Goal: Transaction & Acquisition: Purchase product/service

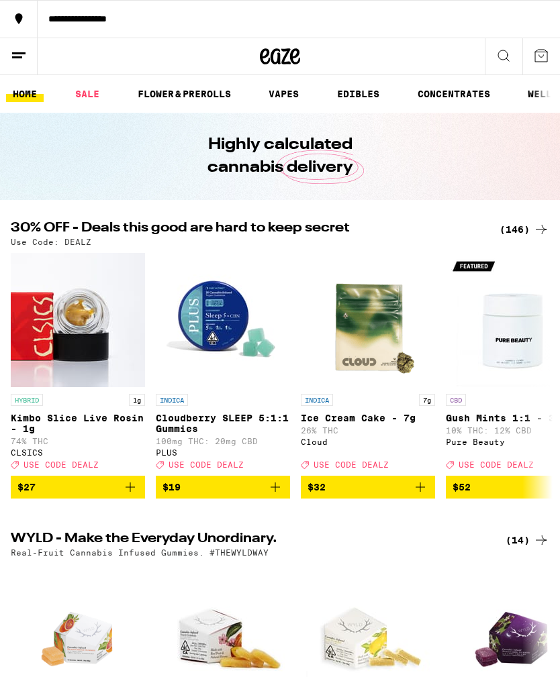
click at [509, 54] on icon at bounding box center [503, 56] width 16 height 16
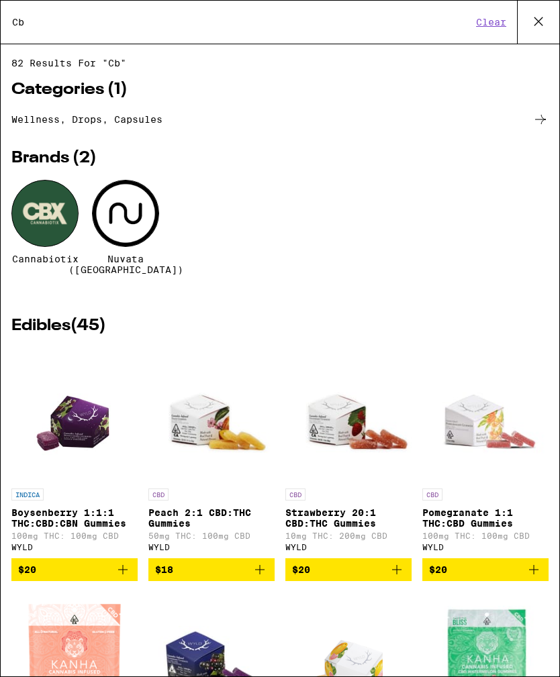
type input "Cb"
click at [51, 216] on div at bounding box center [44, 213] width 67 height 67
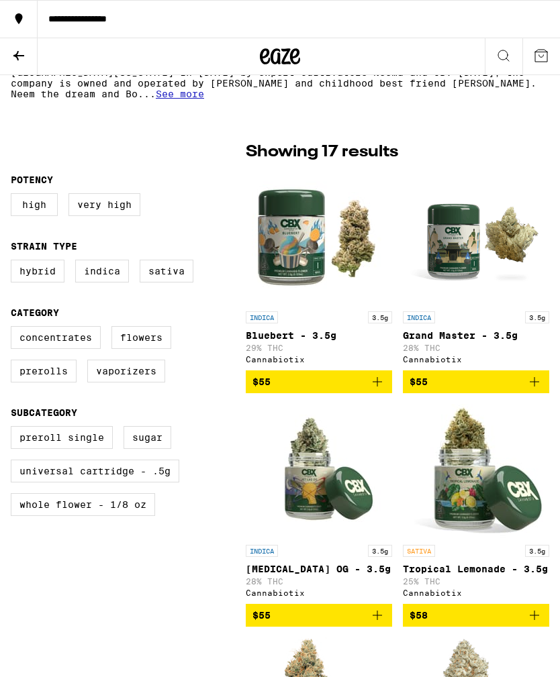
scroll to position [303, 0]
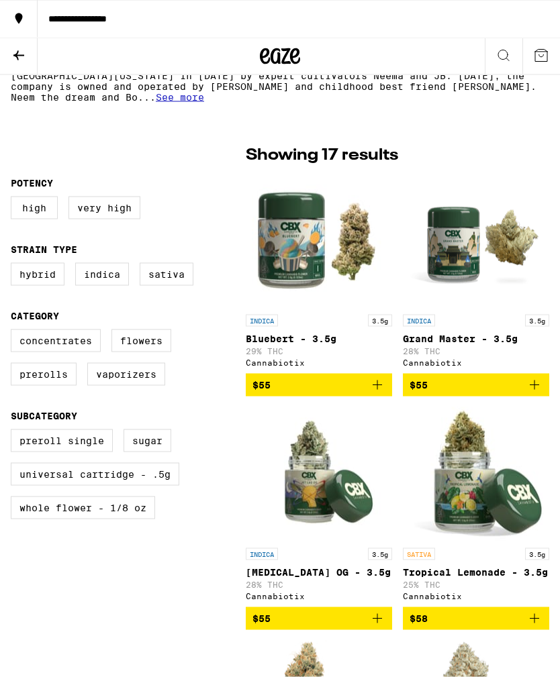
click at [373, 391] on icon "Add to bag" at bounding box center [377, 385] width 16 height 16
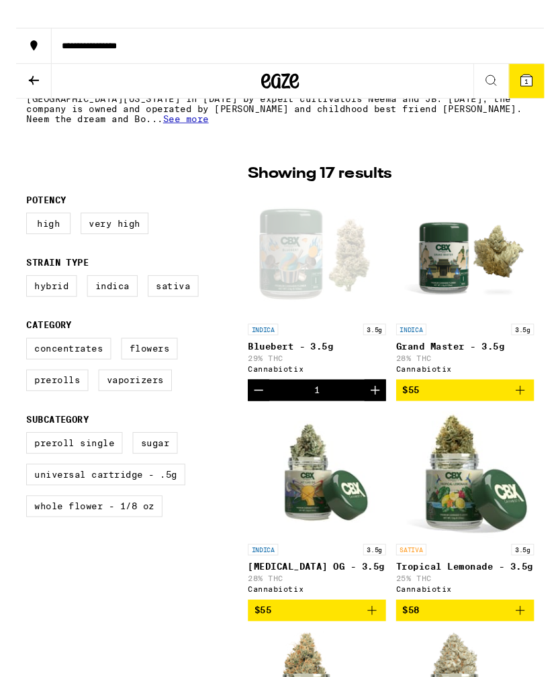
scroll to position [273, 0]
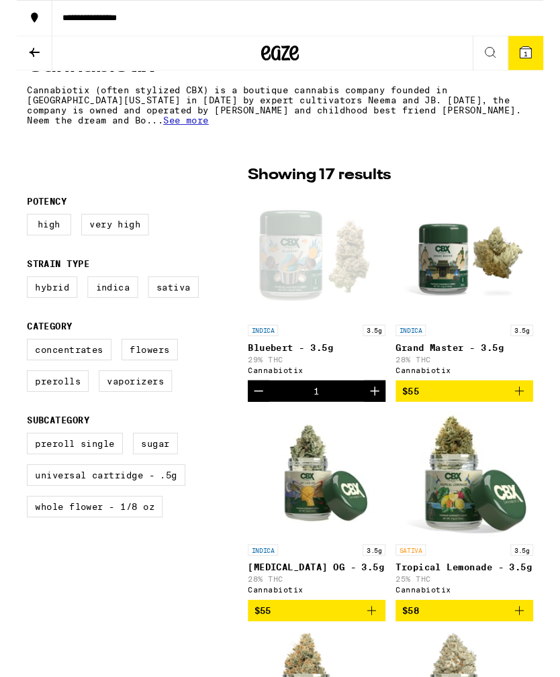
click at [344, 658] on span "$55" at bounding box center [318, 650] width 133 height 16
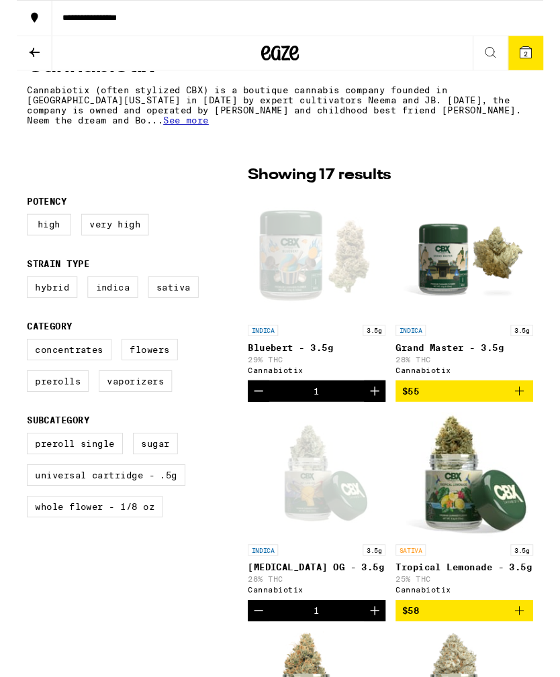
click at [40, 417] on label "Prerolls" at bounding box center [44, 405] width 66 height 23
click at [14, 363] on input "Prerolls" at bounding box center [13, 363] width 1 height 1
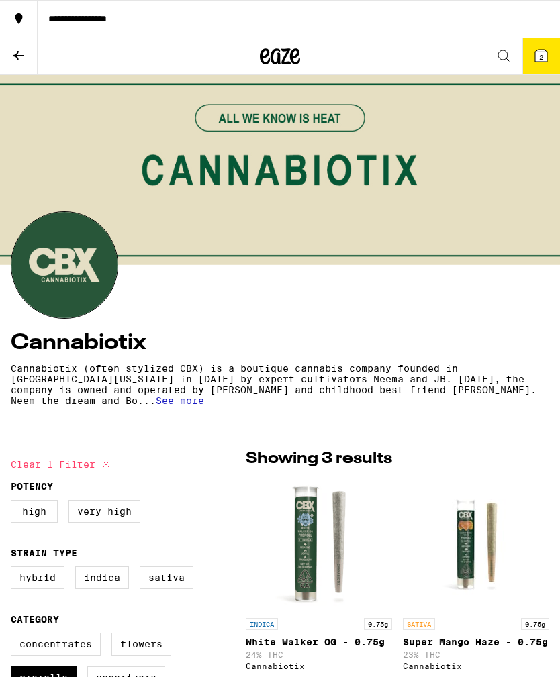
checkbox input "false"
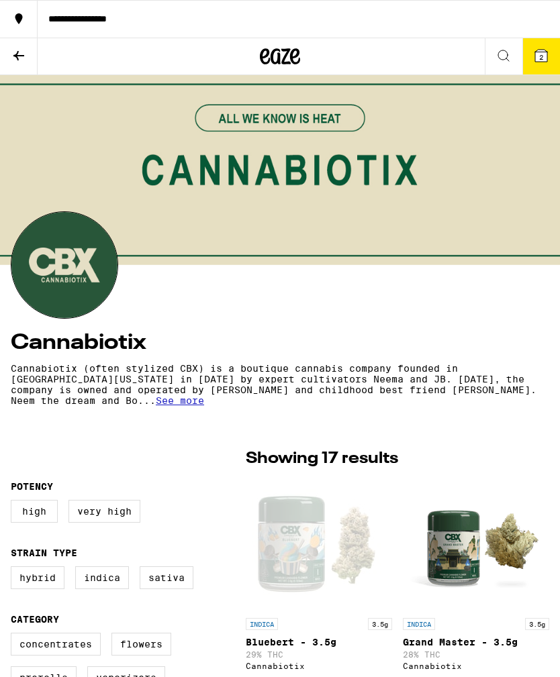
scroll to position [273, 0]
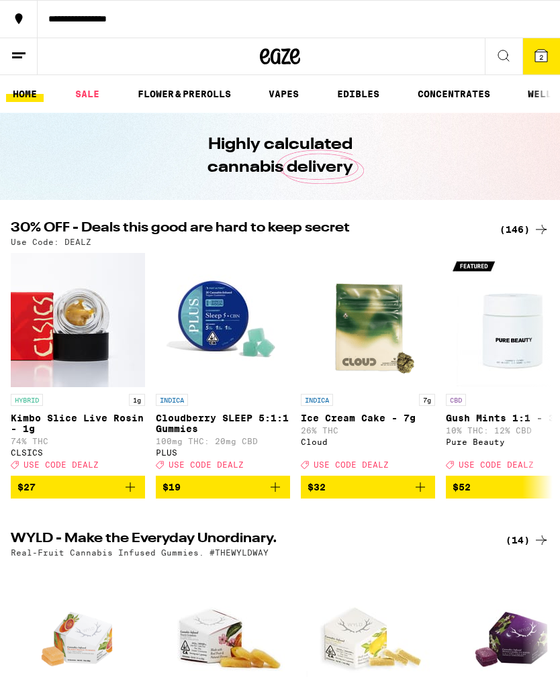
click at [179, 94] on link "FLOWER & PREROLLS" at bounding box center [184, 94] width 107 height 16
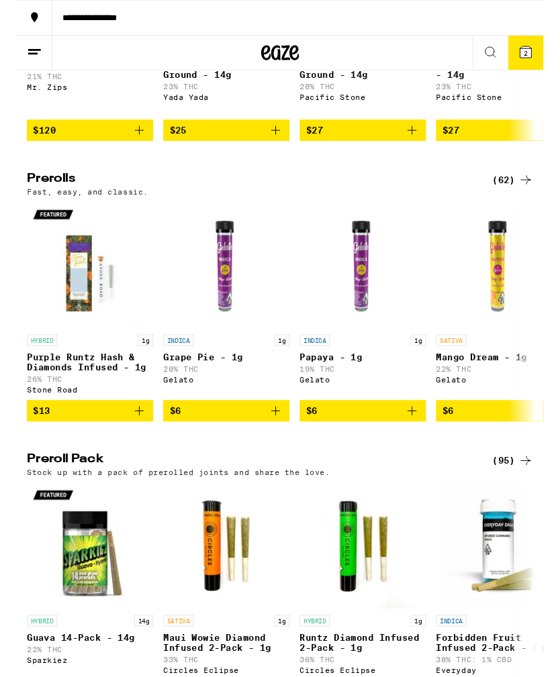
scroll to position [645, 0]
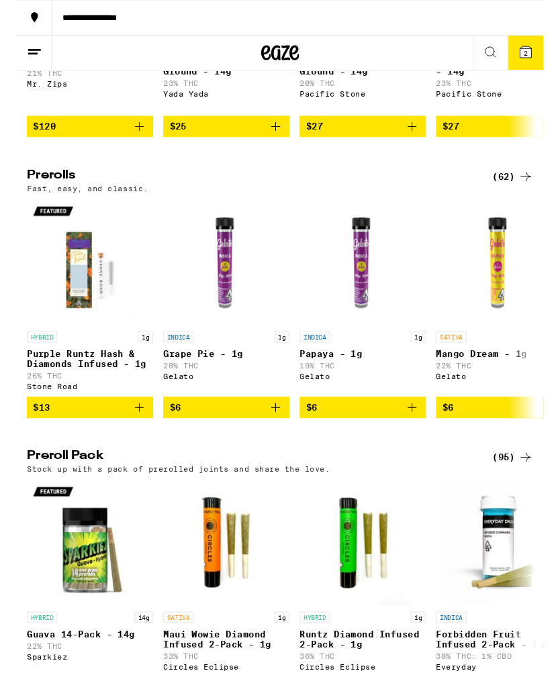
click at [35, 196] on h2 "Prerolls" at bounding box center [247, 188] width 473 height 16
click at [524, 196] on div "(62)" at bounding box center [528, 188] width 44 height 16
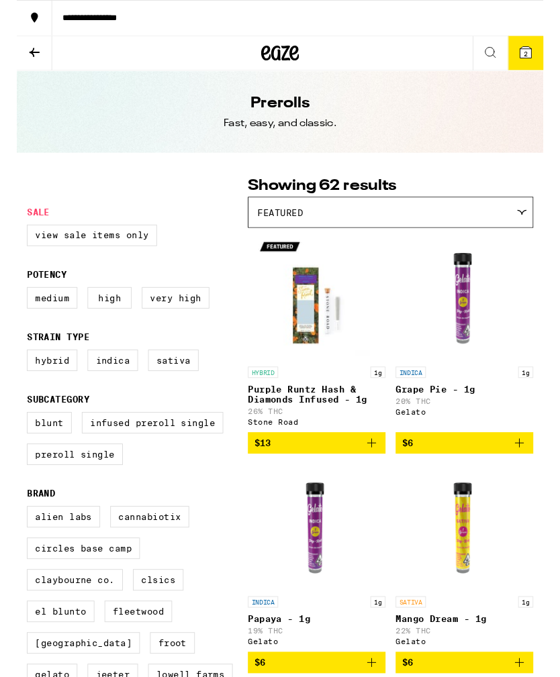
click at [17, 46] on button at bounding box center [19, 56] width 38 height 37
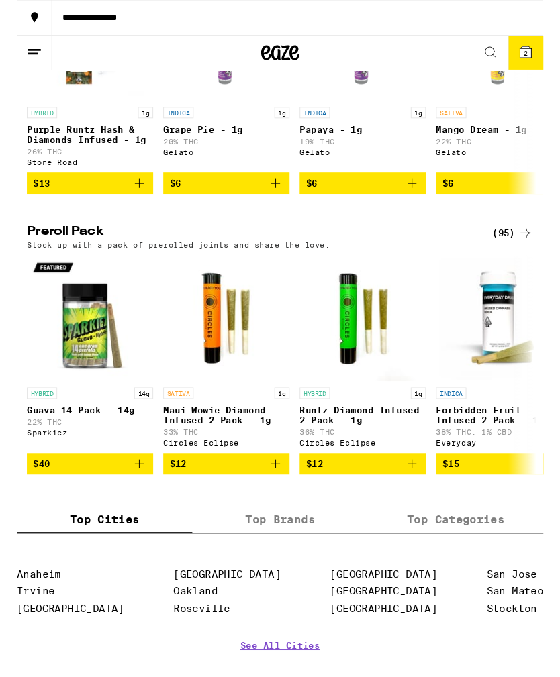
scroll to position [884, 0]
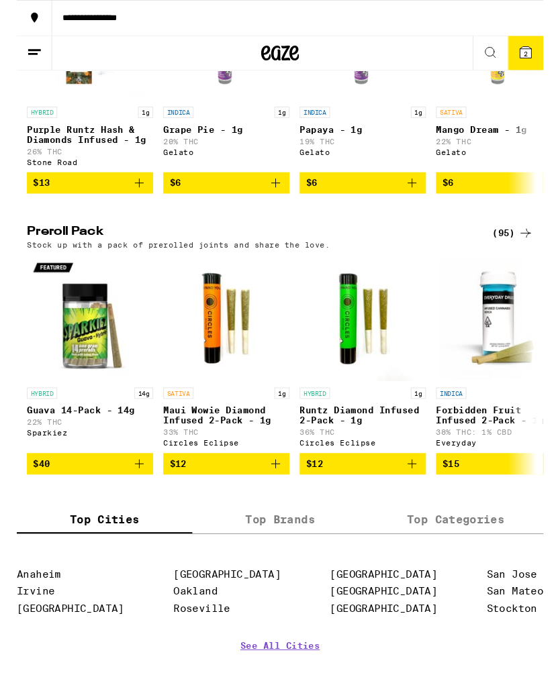
click at [525, 256] on div "(95)" at bounding box center [528, 248] width 44 height 16
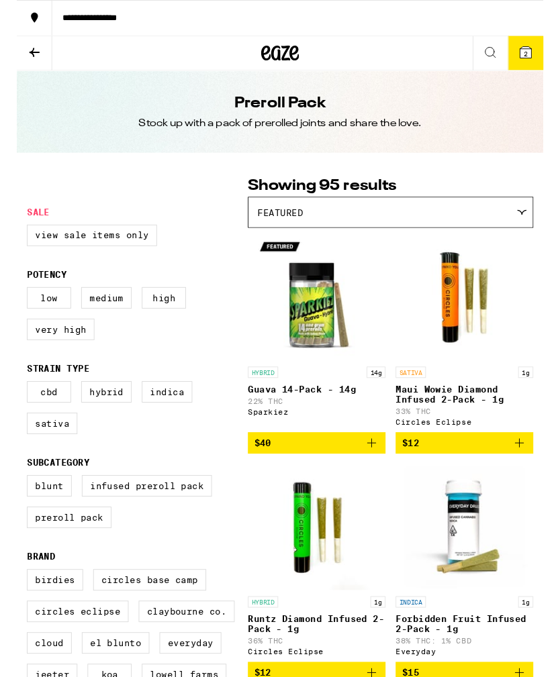
click at [156, 428] on label "Indica" at bounding box center [160, 417] width 54 height 23
click at [14, 408] on input "Indica" at bounding box center [13, 408] width 1 height 1
checkbox input "true"
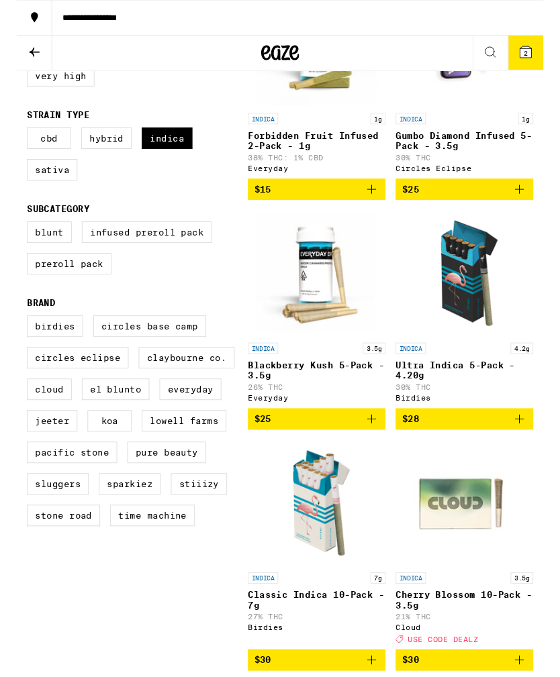
scroll to position [270, 0]
click at [483, 310] on img "Open page for Ultra Indica 5-Pack - 4.20g from Birdies" at bounding box center [476, 291] width 134 height 134
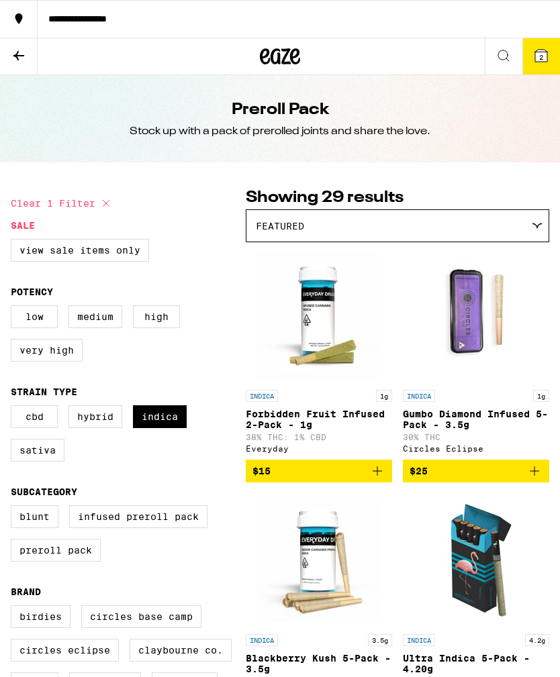
scroll to position [271, 0]
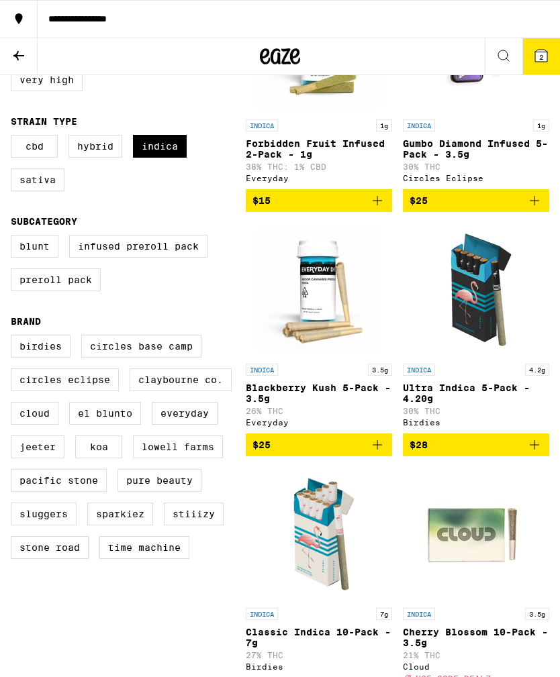
click at [334, 320] on img "Open page for Blackberry Kush 5-Pack - 3.5g from Everyday" at bounding box center [319, 290] width 134 height 134
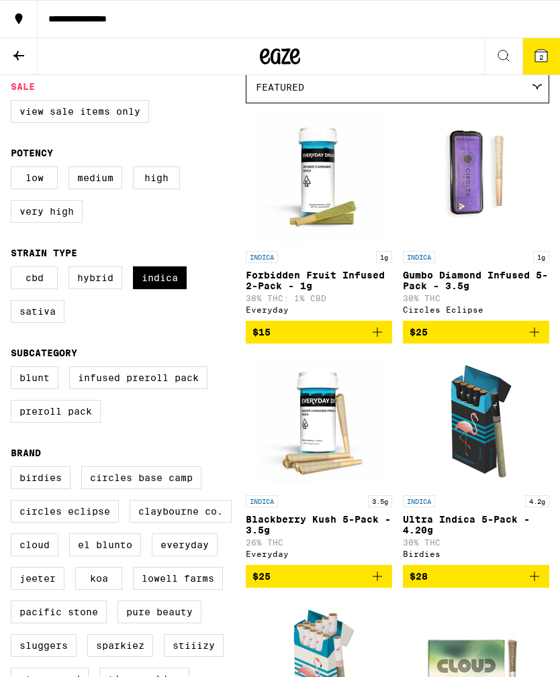
scroll to position [135, 0]
